Goal: Find specific page/section: Find specific page/section

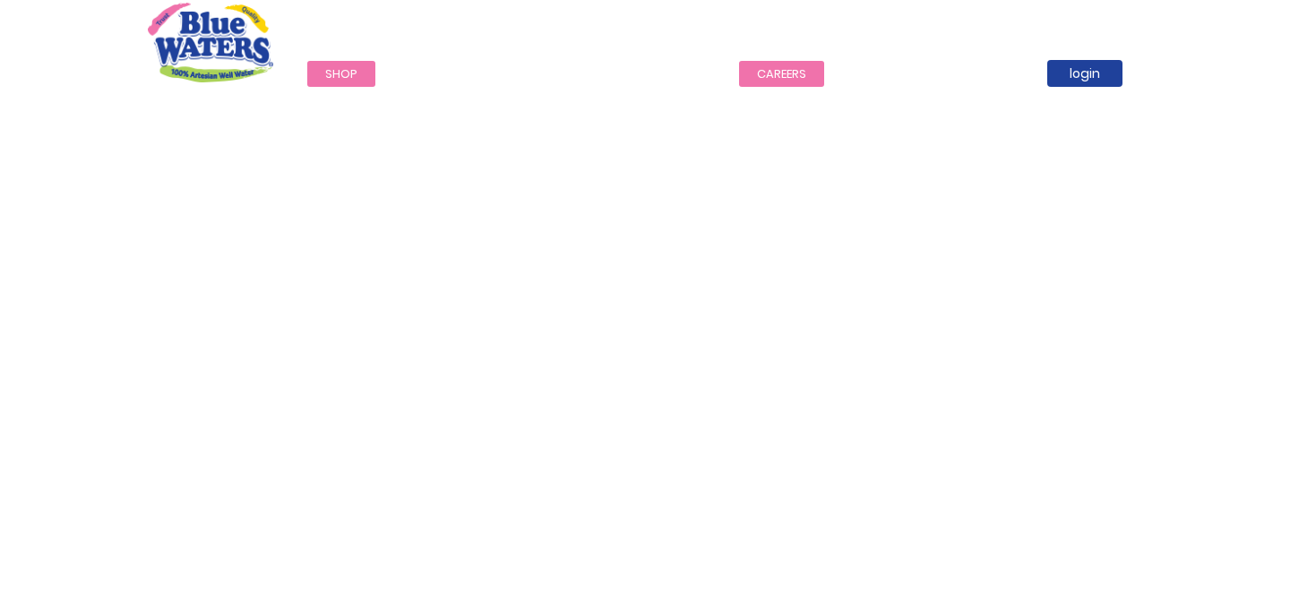
click at [776, 79] on link "careers" at bounding box center [781, 74] width 85 height 26
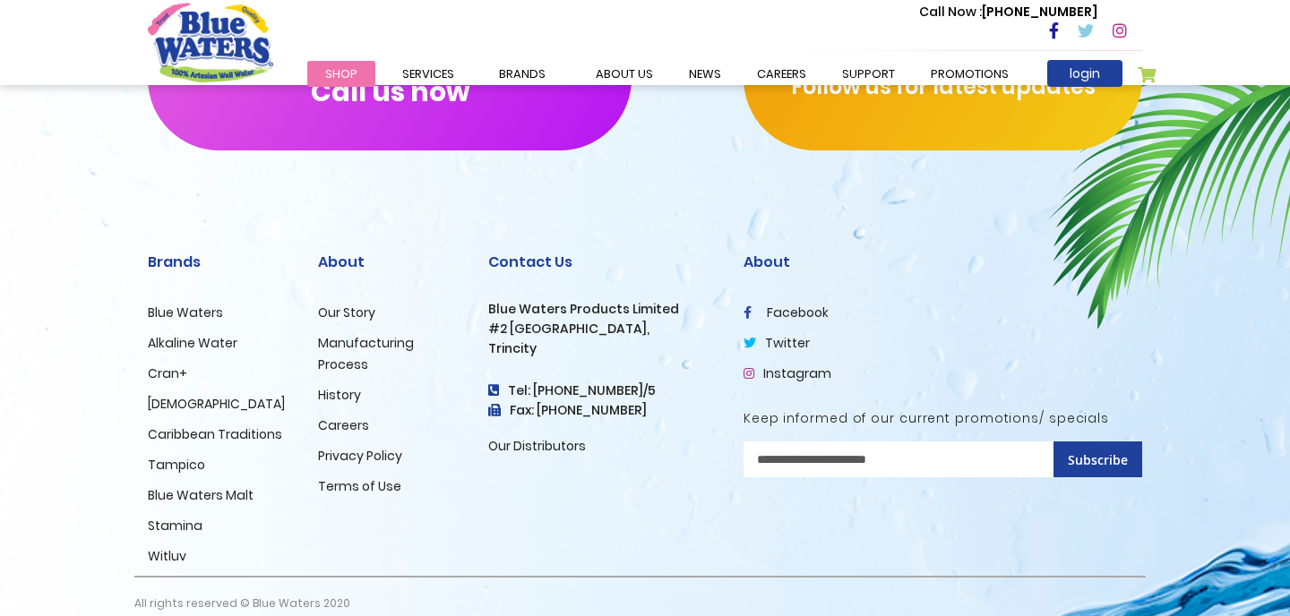
scroll to position [1838, 0]
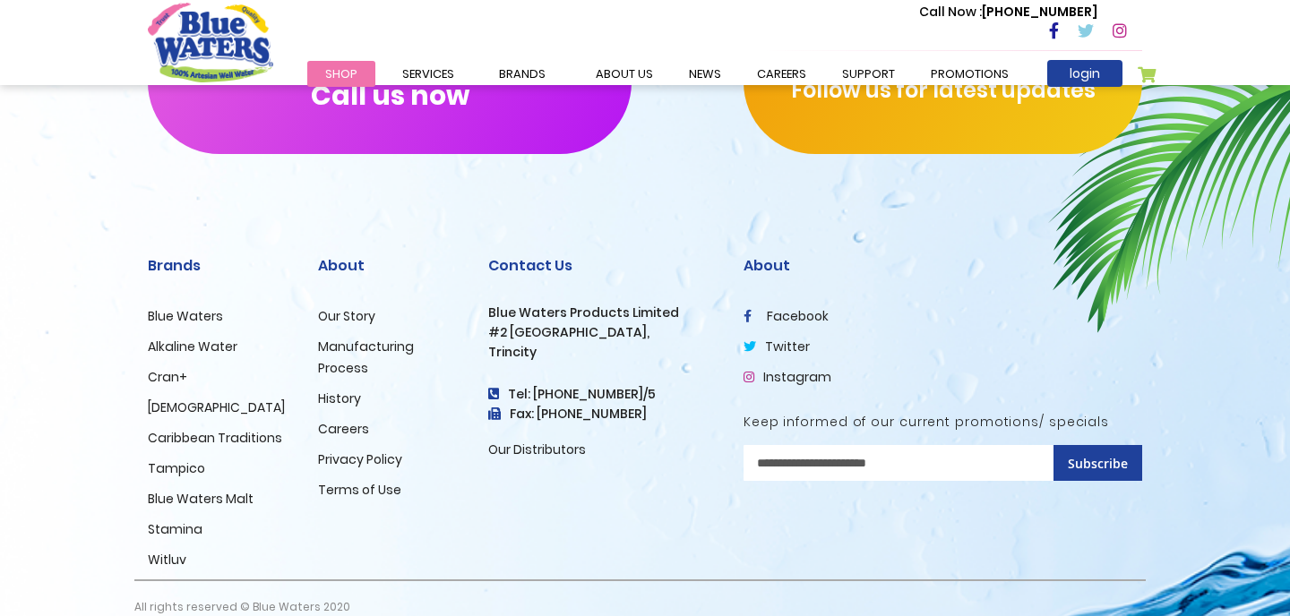
click at [893, 473] on input "Sign Up for Our Newsletter:" at bounding box center [942, 463] width 399 height 36
click at [929, 203] on div "[PHONE_NUMBER] Call us now Follow us for latest updates" at bounding box center [645, 73] width 1290 height 304
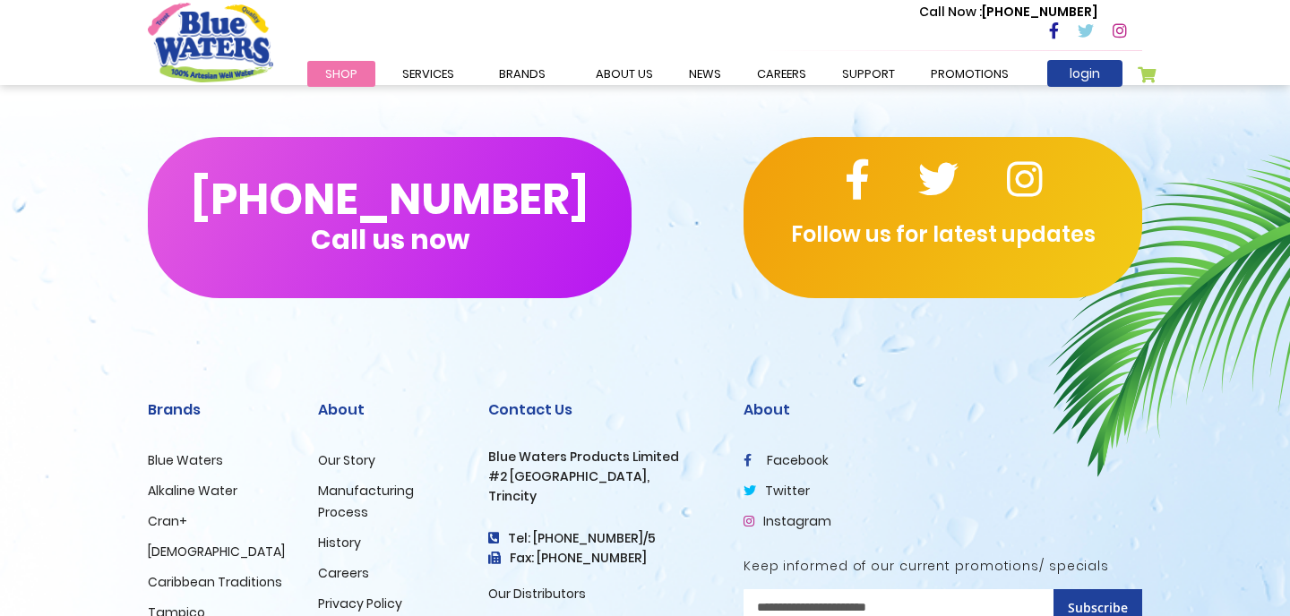
scroll to position [1783, 0]
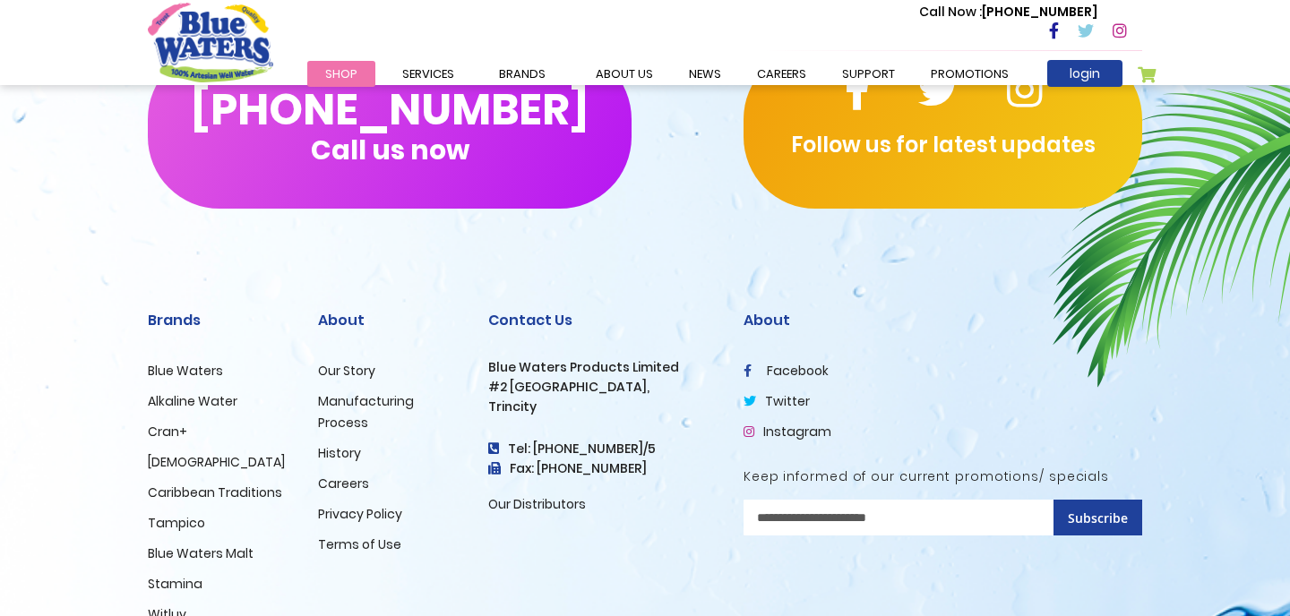
click at [797, 536] on div "Sign Up for Our Newsletter:" at bounding box center [942, 514] width 399 height 51
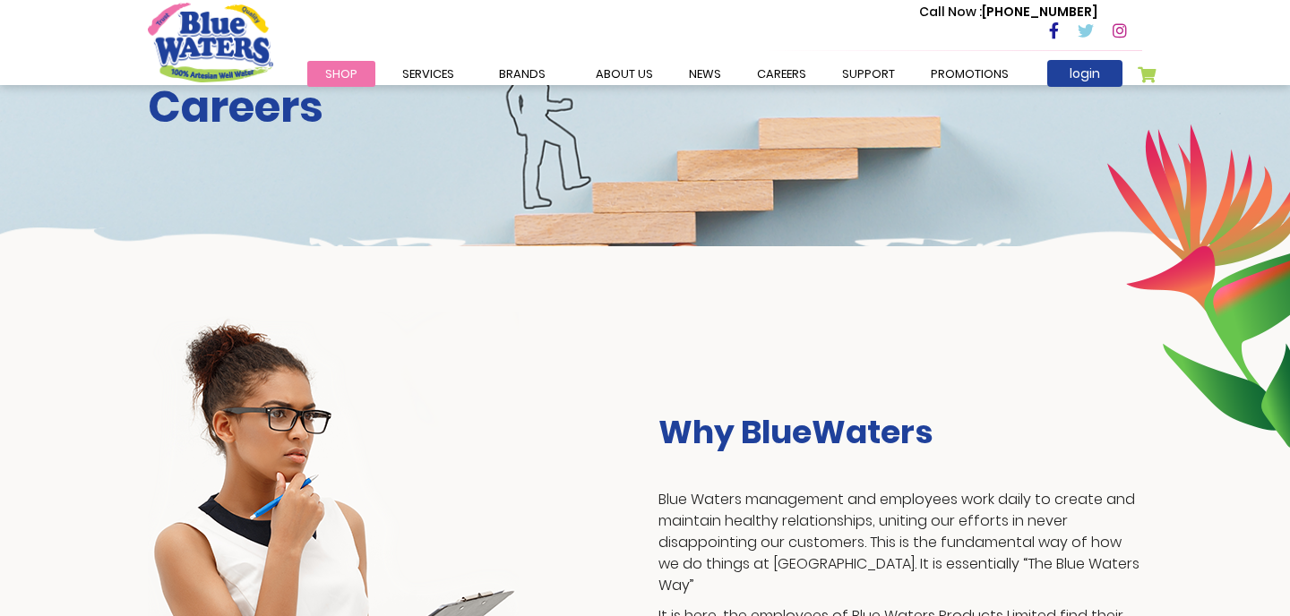
scroll to position [0, 0]
